Goal: Transaction & Acquisition: Purchase product/service

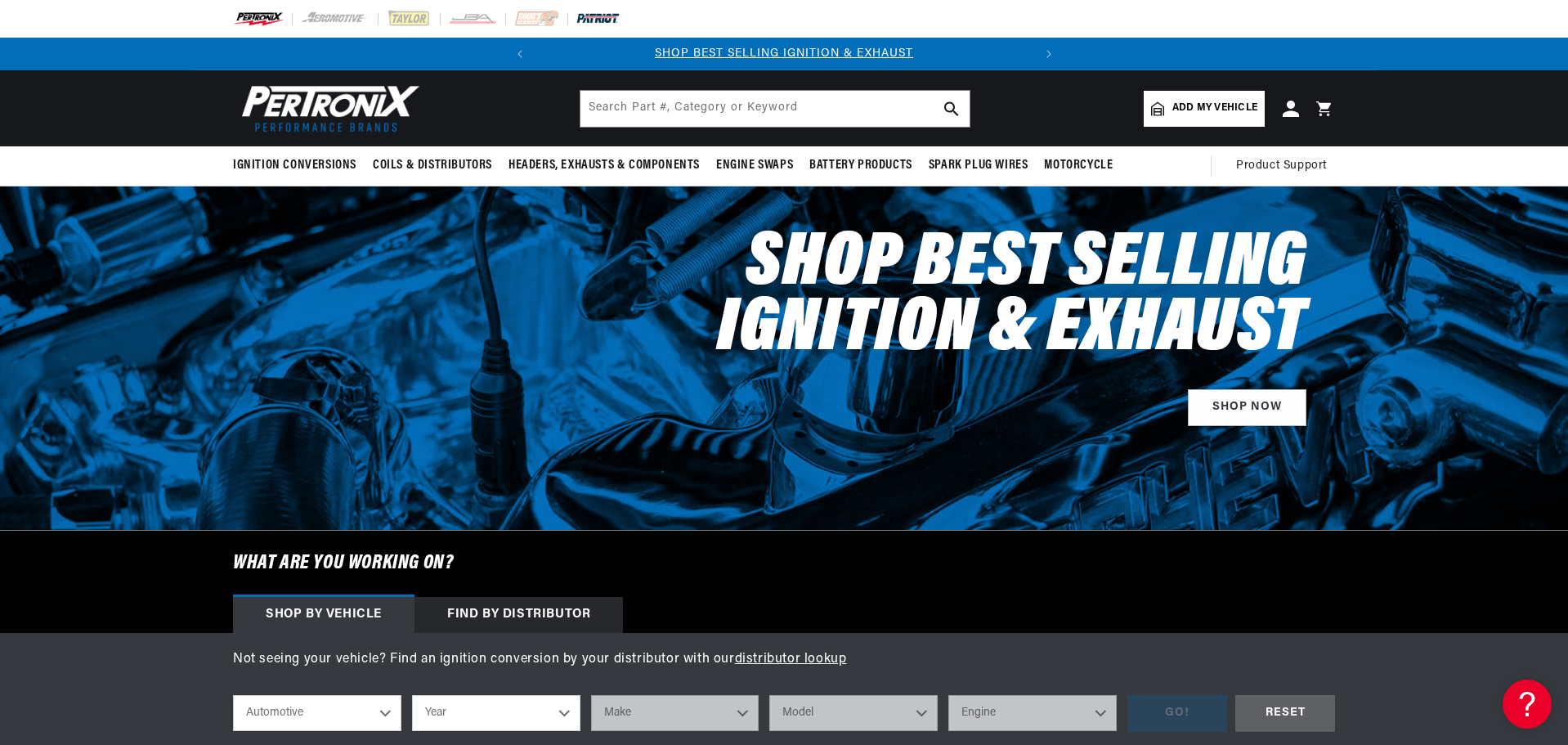
click at [595, 19] on img at bounding box center [598, 18] width 45 height 18
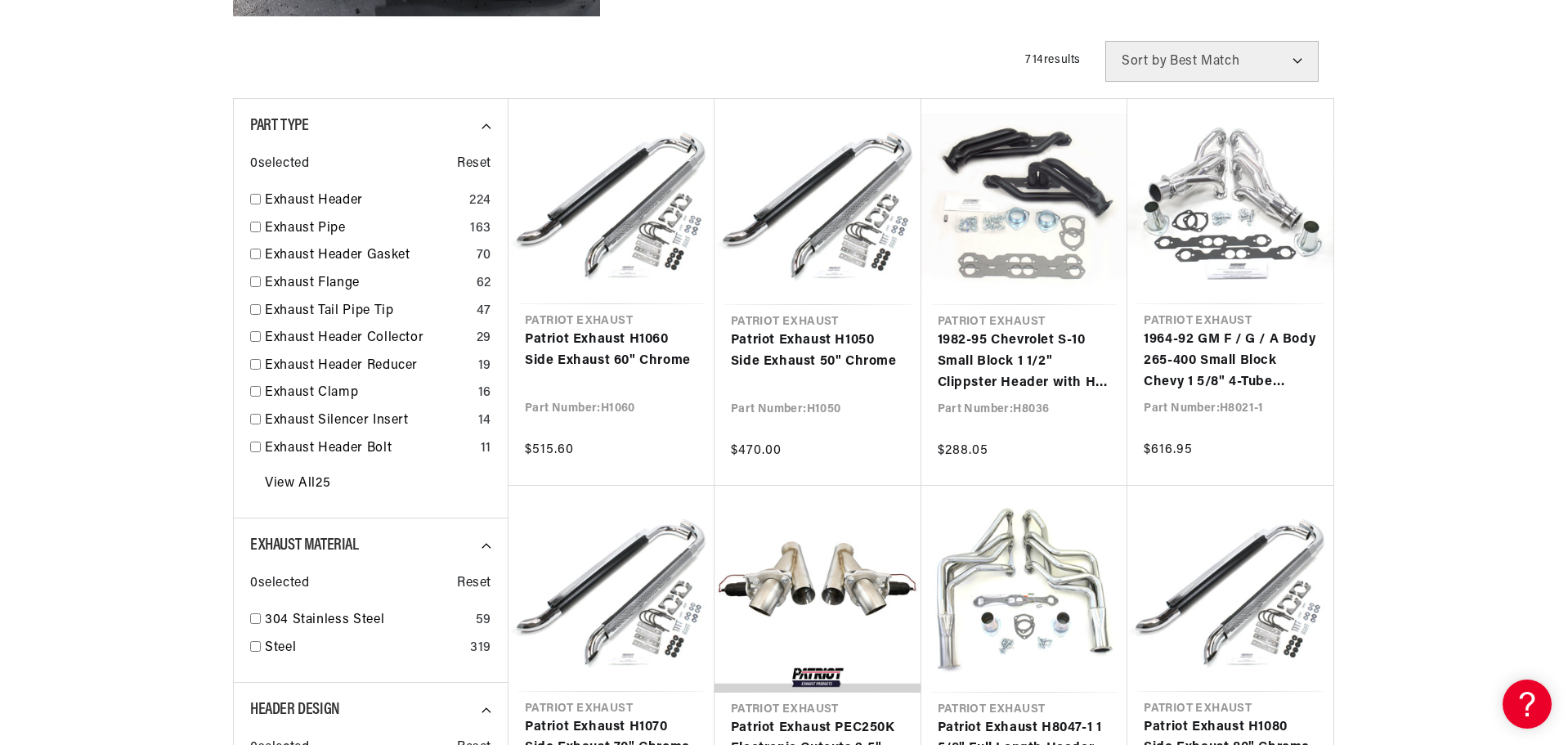
scroll to position [572, 0]
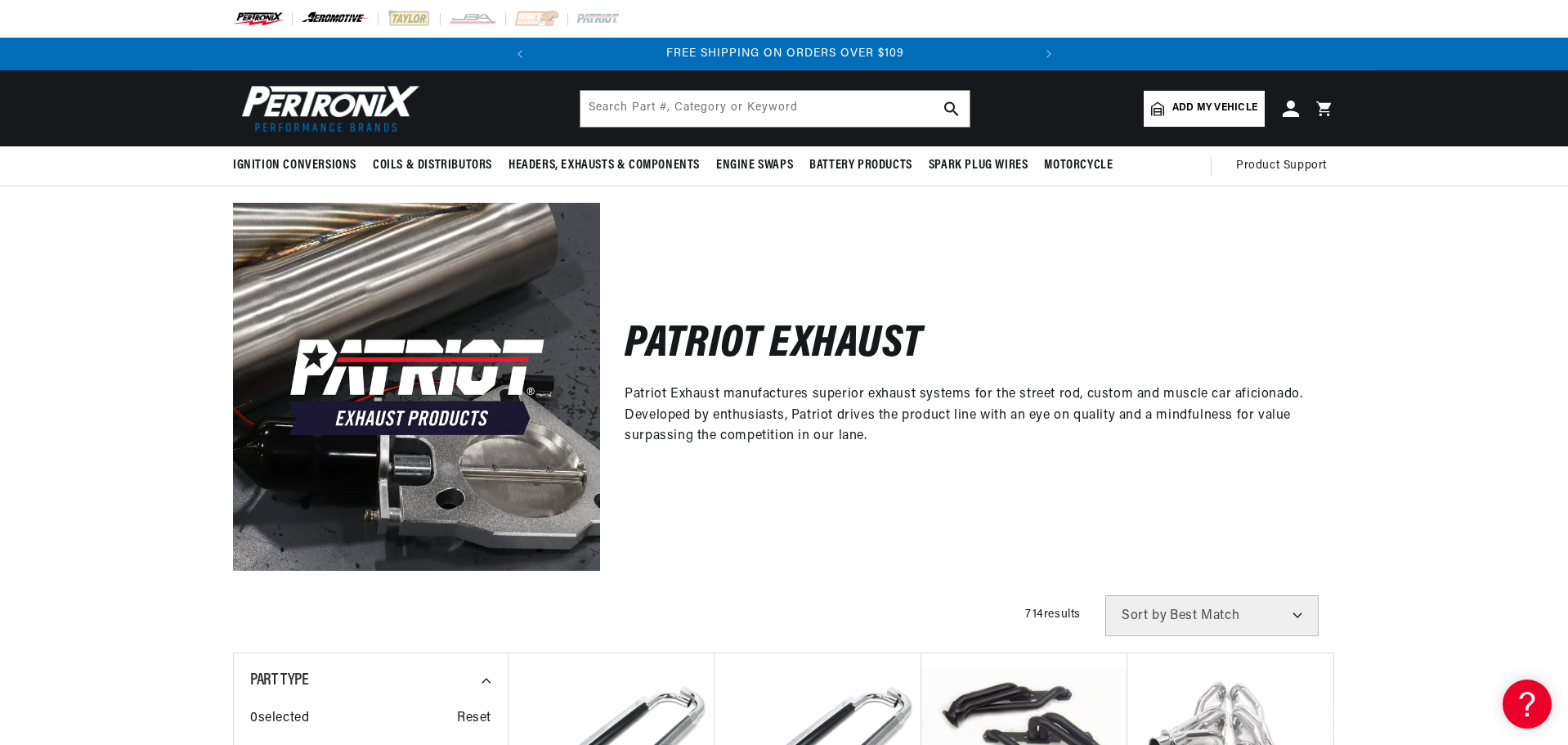
click at [336, 18] on img at bounding box center [335, 18] width 70 height 18
